Goal: Information Seeking & Learning: Learn about a topic

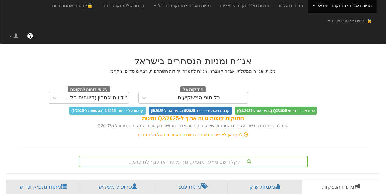
scroll to position [0, 5]
click at [208, 156] on div "הקלד שם ני״ע, מנפיק, גוף מוסדי או ענף לחיפוש..." at bounding box center [193, 162] width 229 height 12
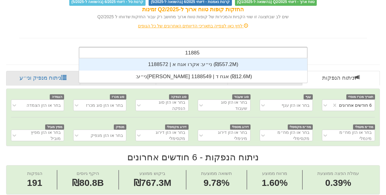
scroll to position [12, 0]
type input "1188572"
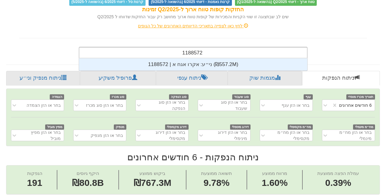
click at [212, 59] on div "ני״ע: ‏אקרו אגח א | 1188572 ‎(₪557.2M)‎" at bounding box center [193, 65] width 228 height 12
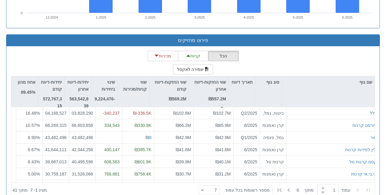
scroll to position [152, 0]
